Goal: Check status: Check status

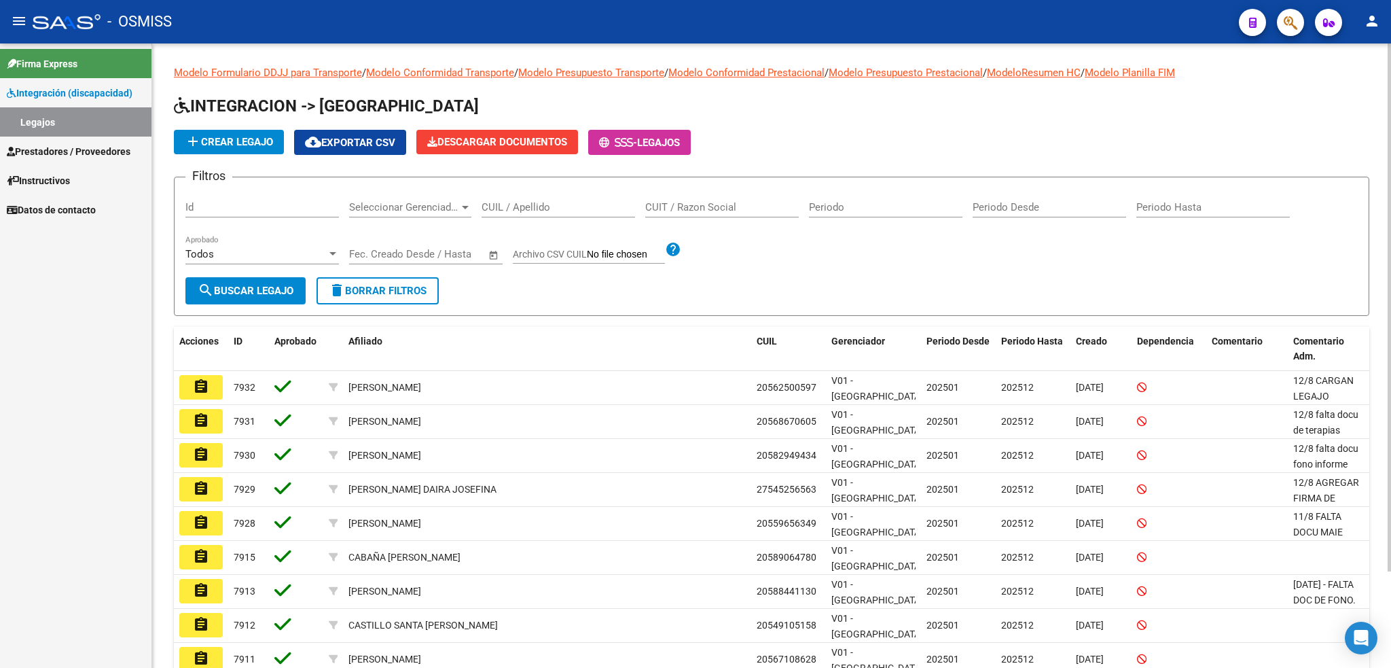
click at [518, 201] on input "CUIL / Apellido" at bounding box center [559, 207] width 154 height 12
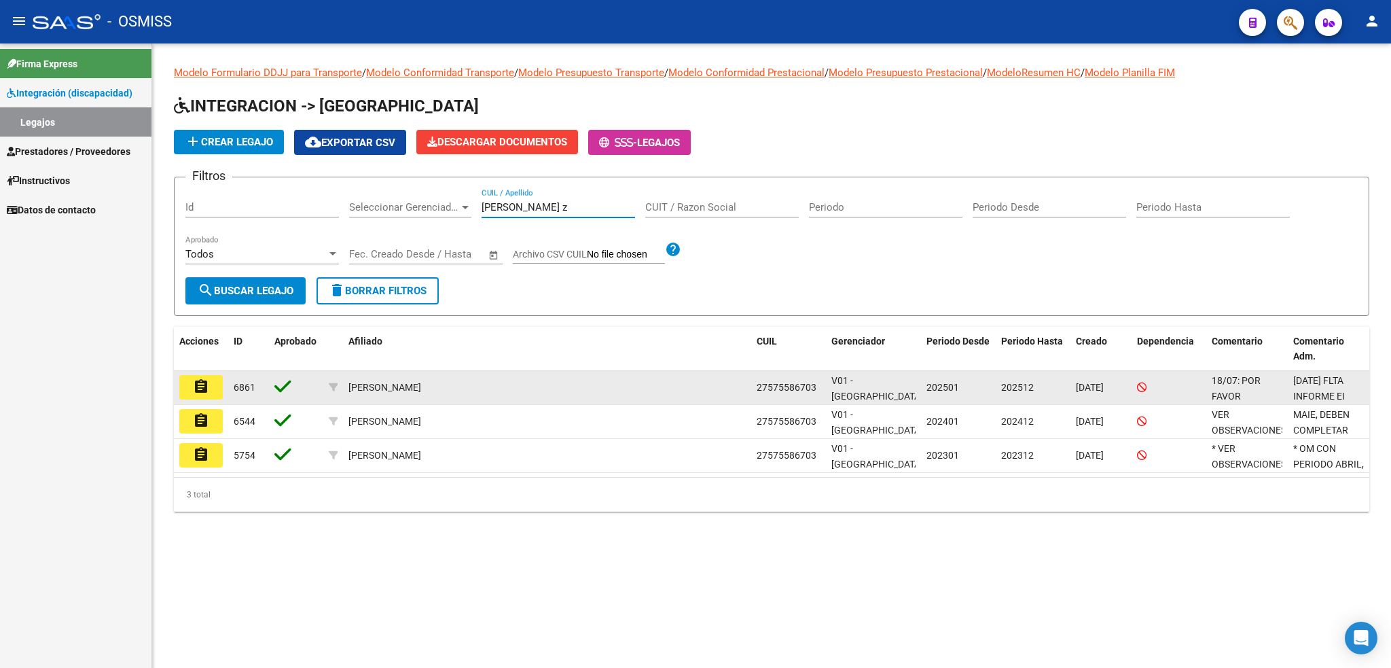
type input "[PERSON_NAME] z"
click at [193, 380] on mat-icon "assignment" at bounding box center [201, 386] width 16 height 16
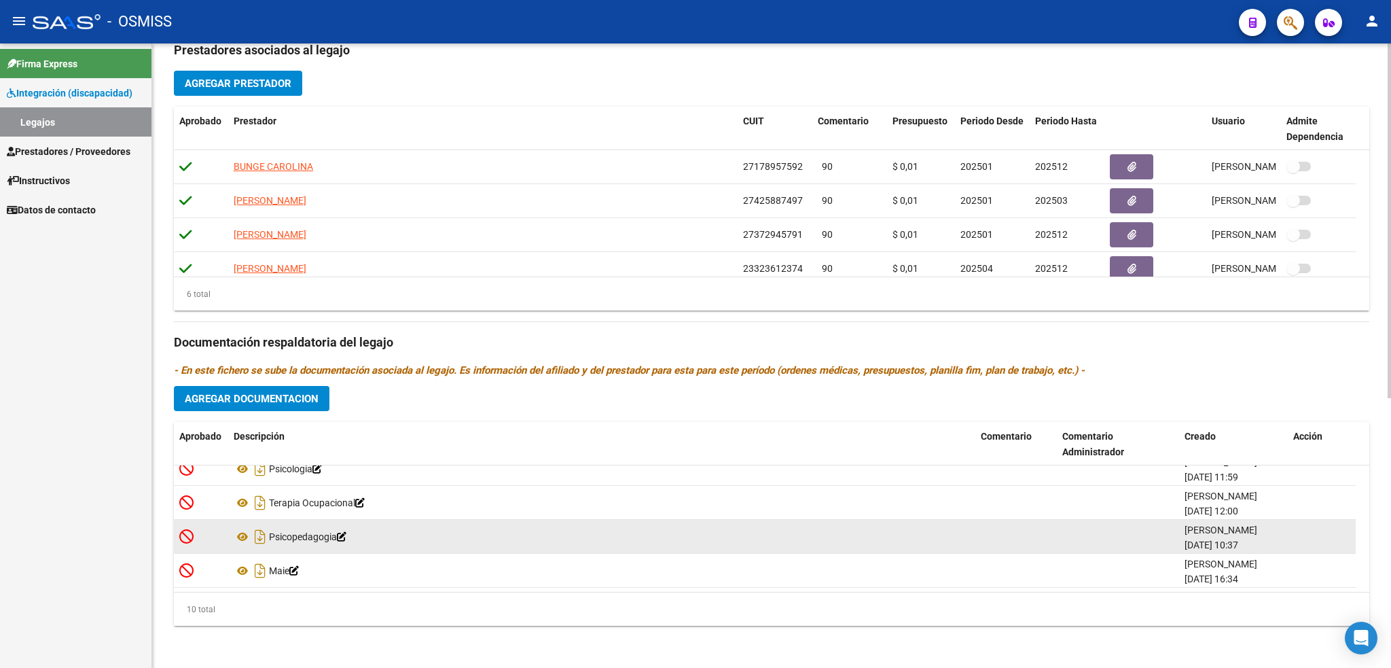
scroll to position [3, 0]
drag, startPoint x: 1260, startPoint y: 538, endPoint x: 1167, endPoint y: 536, distance: 93.1
click at [1167, 536] on div "Psicopedagogia [PERSON_NAME] [DATE] 10:37" at bounding box center [765, 537] width 1182 height 34
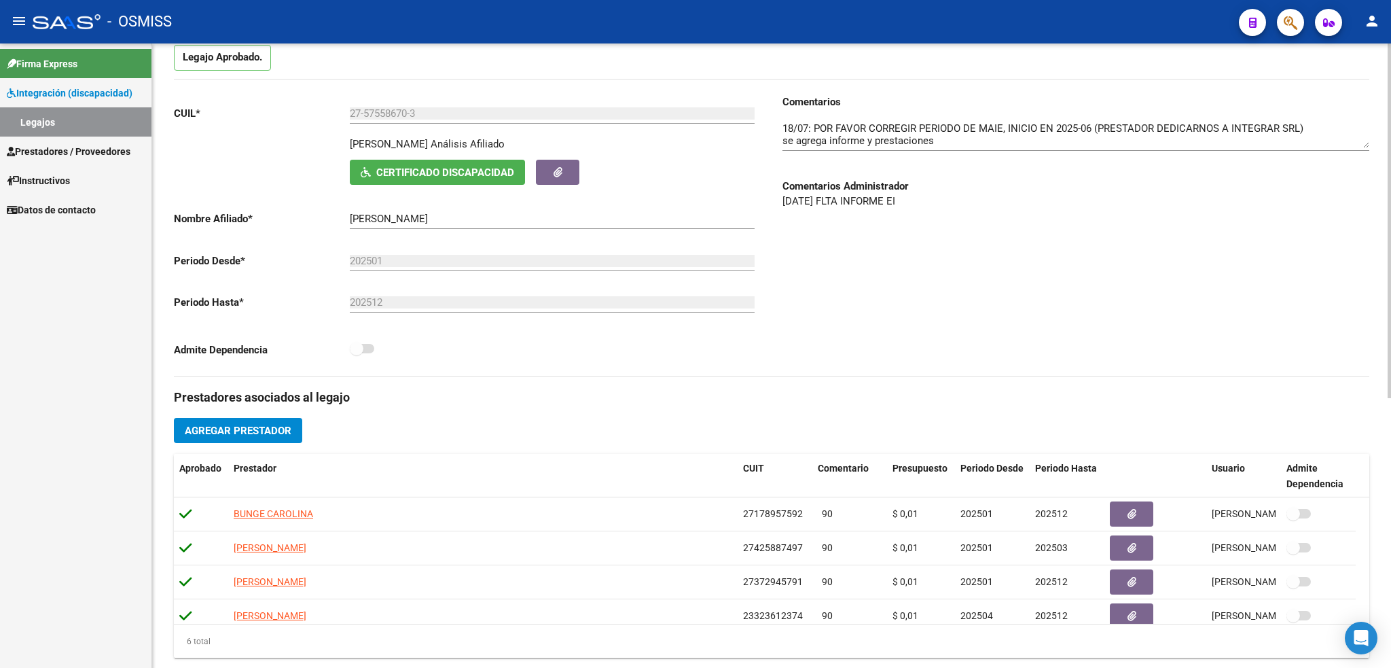
scroll to position [0, 0]
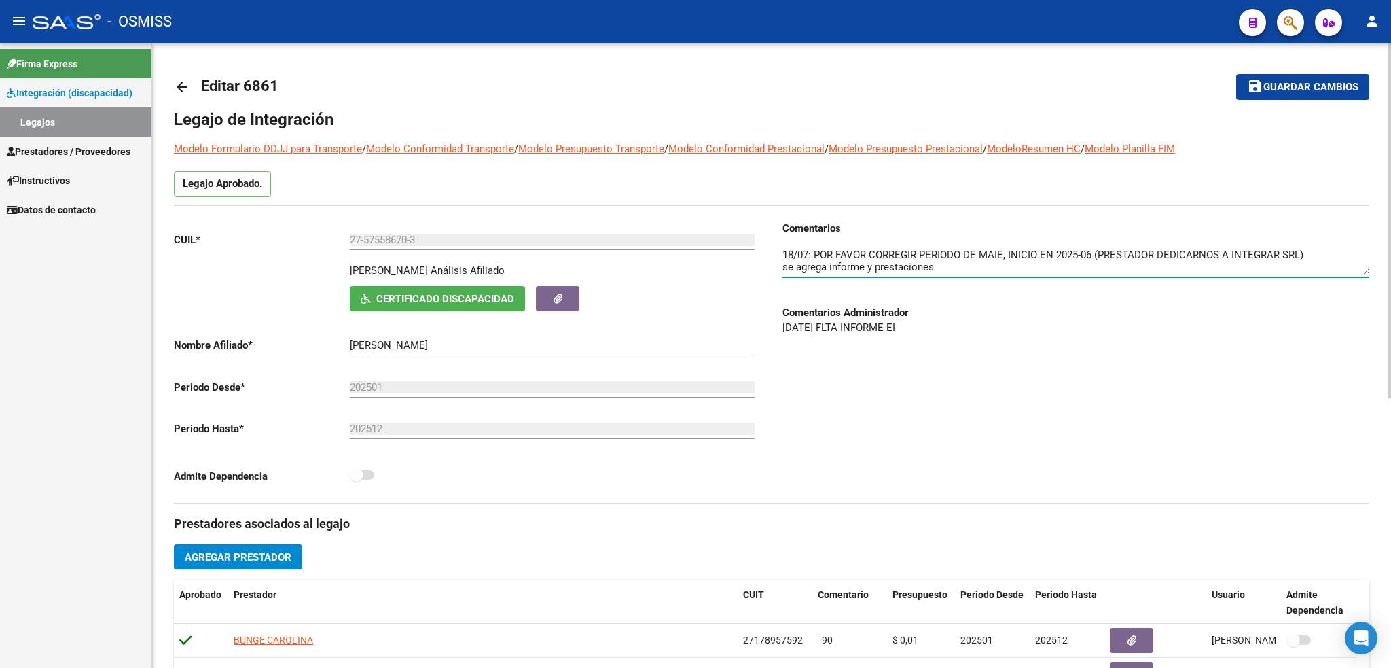
click at [813, 258] on textarea at bounding box center [1076, 260] width 587 height 27
click at [954, 339] on div "Comentarios Comentarios Administrador [DATE] FLTA INFORME EI" at bounding box center [1071, 362] width 598 height 282
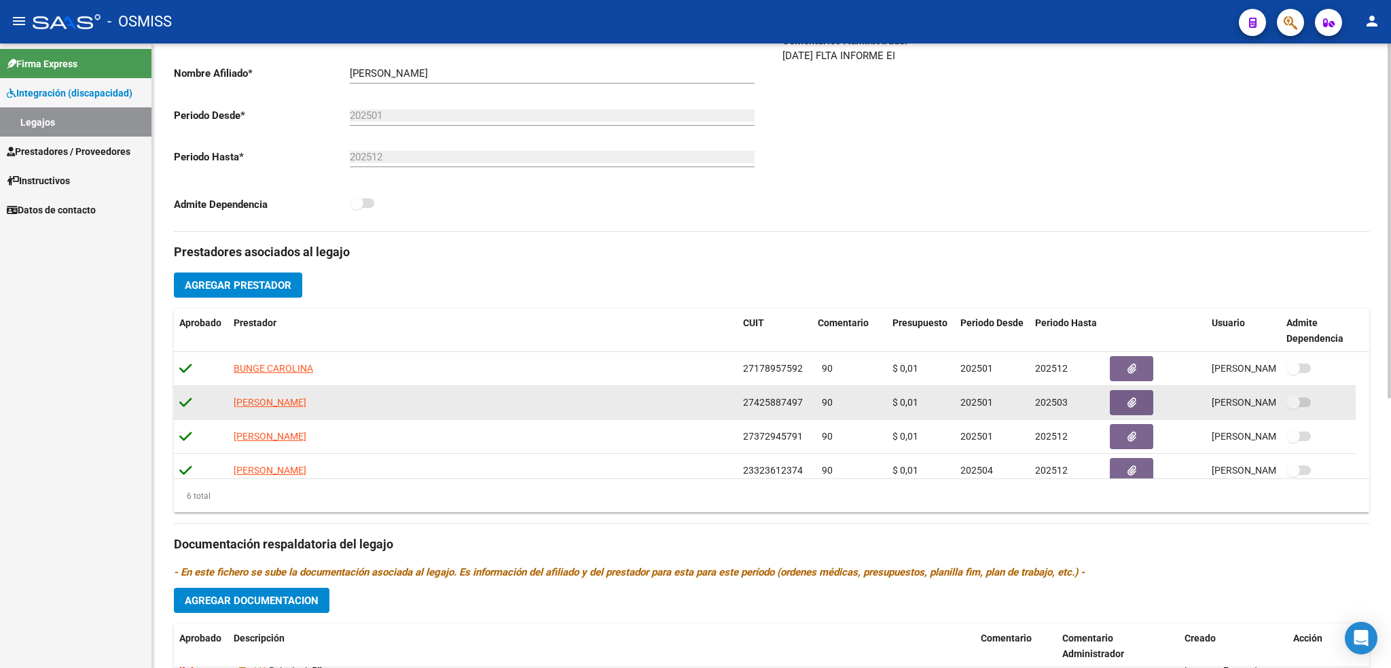
scroll to position [82, 0]
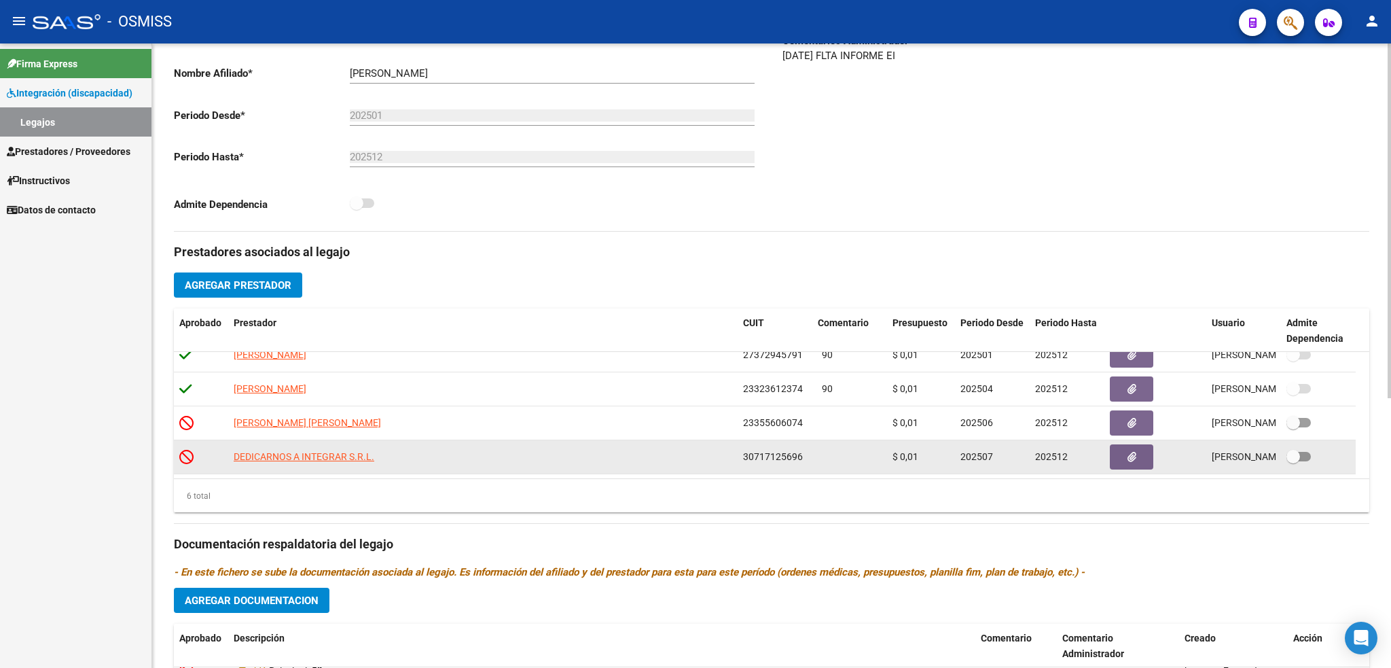
click at [992, 452] on span "202507" at bounding box center [977, 456] width 33 height 11
drag, startPoint x: 995, startPoint y: 454, endPoint x: 959, endPoint y: 455, distance: 36.7
click at [959, 455] on datatable-body-cell "202507" at bounding box center [992, 456] width 75 height 33
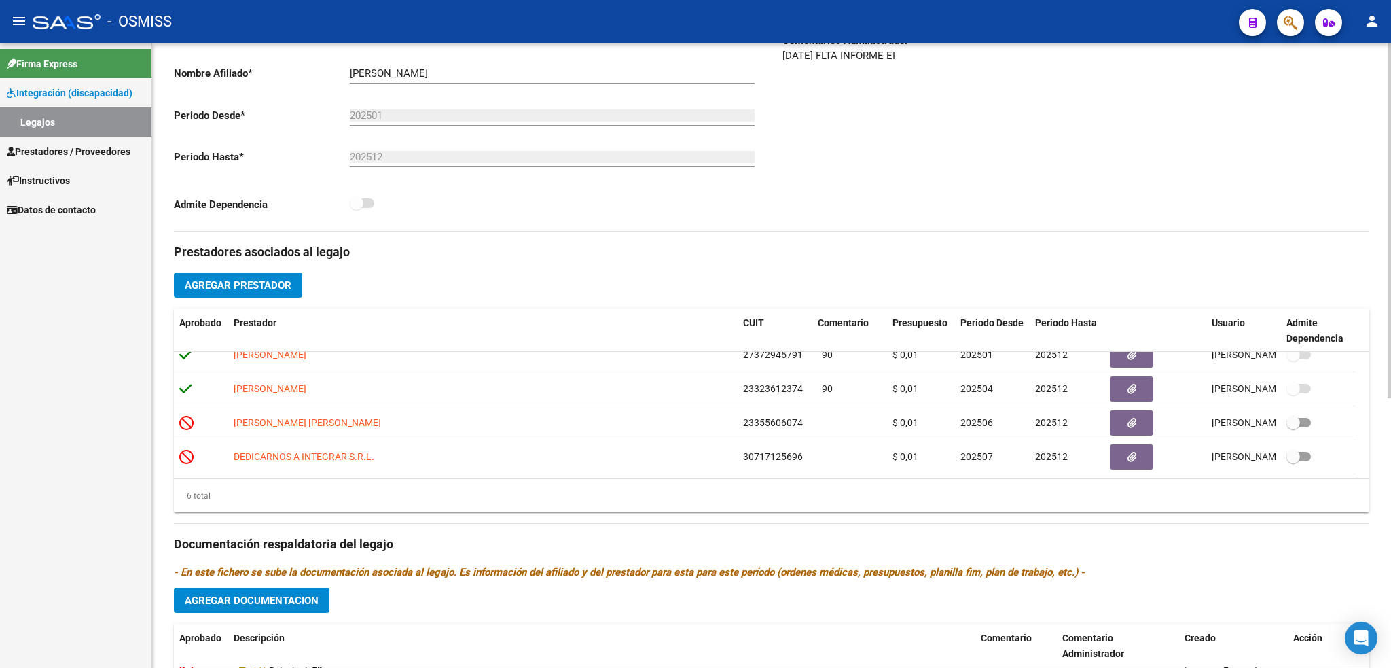
click at [1094, 189] on div "Comentarios Comentarios Administrador [DATE] FLTA INFORME EI" at bounding box center [1071, 90] width 598 height 282
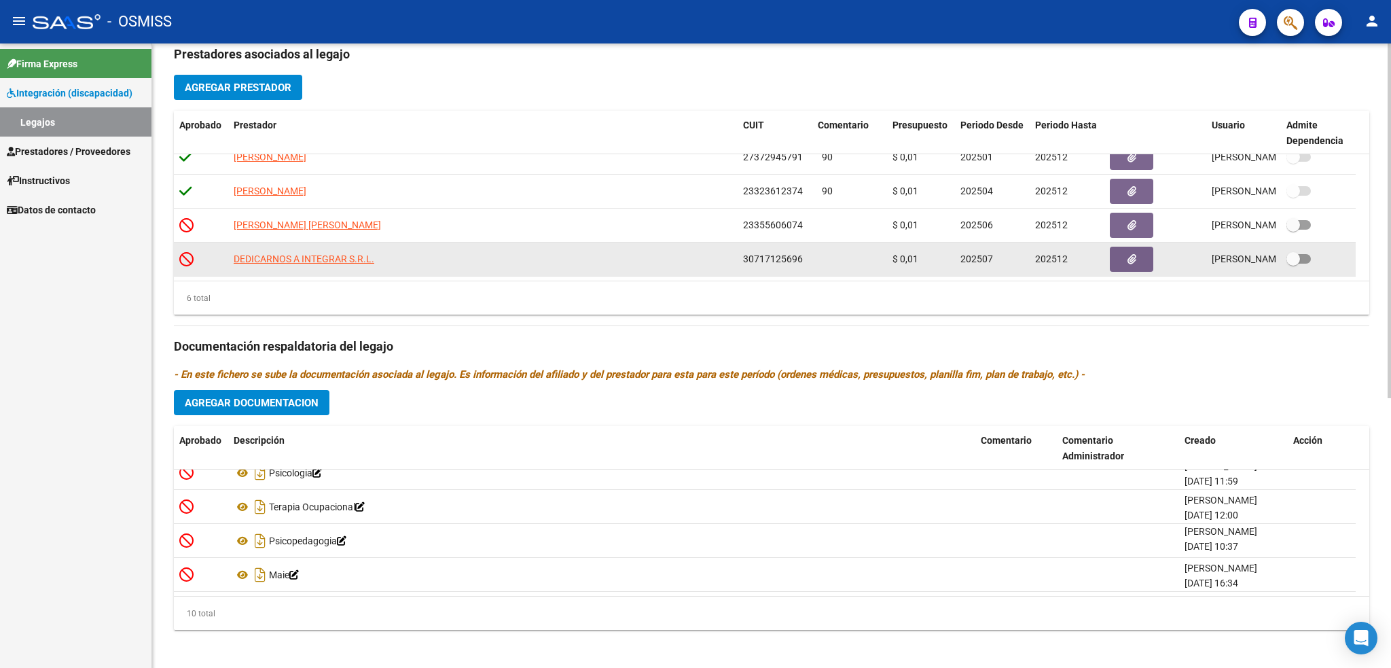
scroll to position [474, 0]
